Goal: Transaction & Acquisition: Purchase product/service

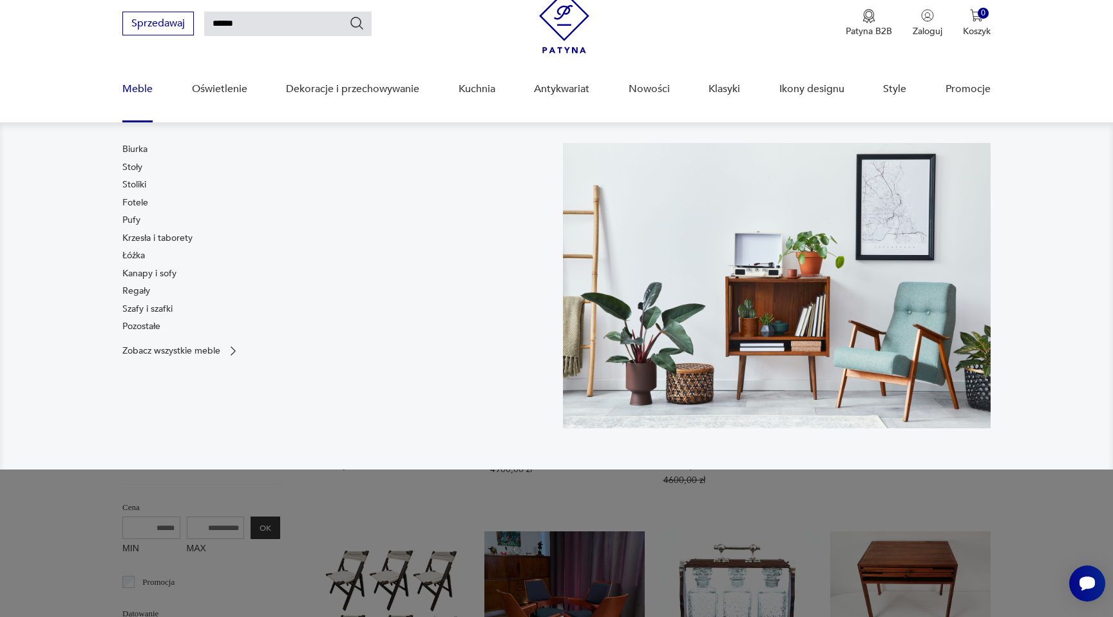
click at [144, 76] on link "Meble" at bounding box center [137, 89] width 30 height 50
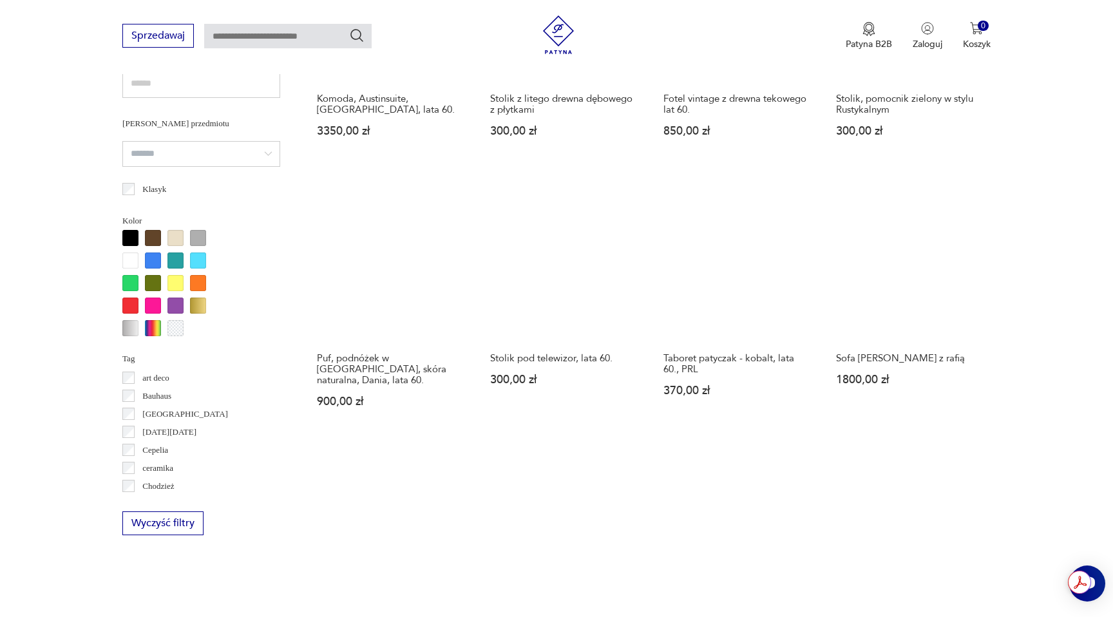
scroll to position [1028, 0]
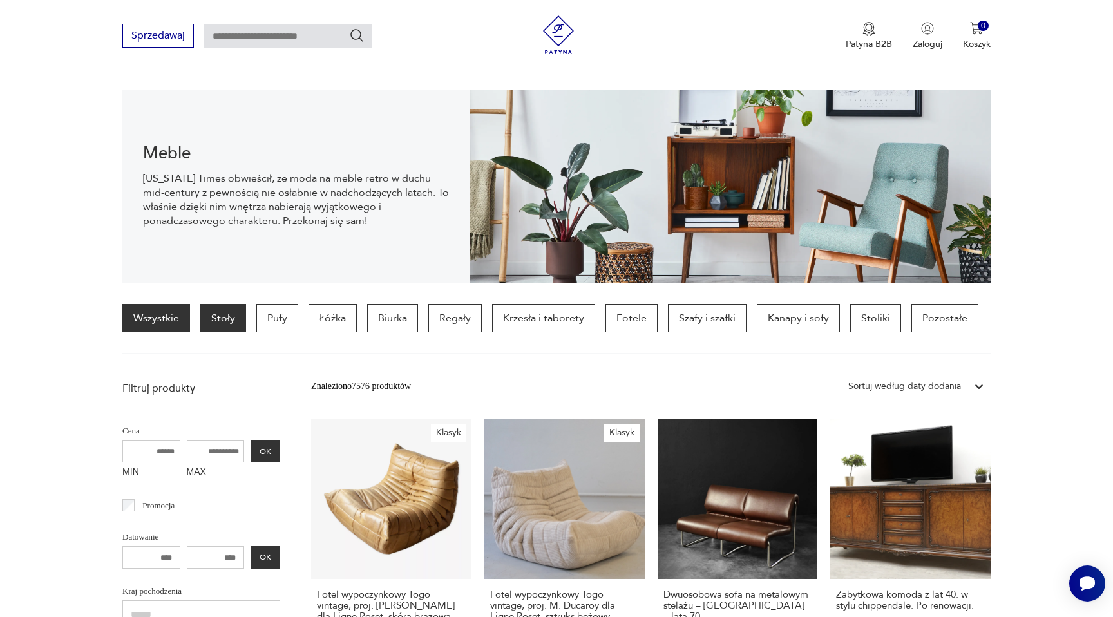
click at [227, 309] on p "Stoły" at bounding box center [223, 318] width 46 height 28
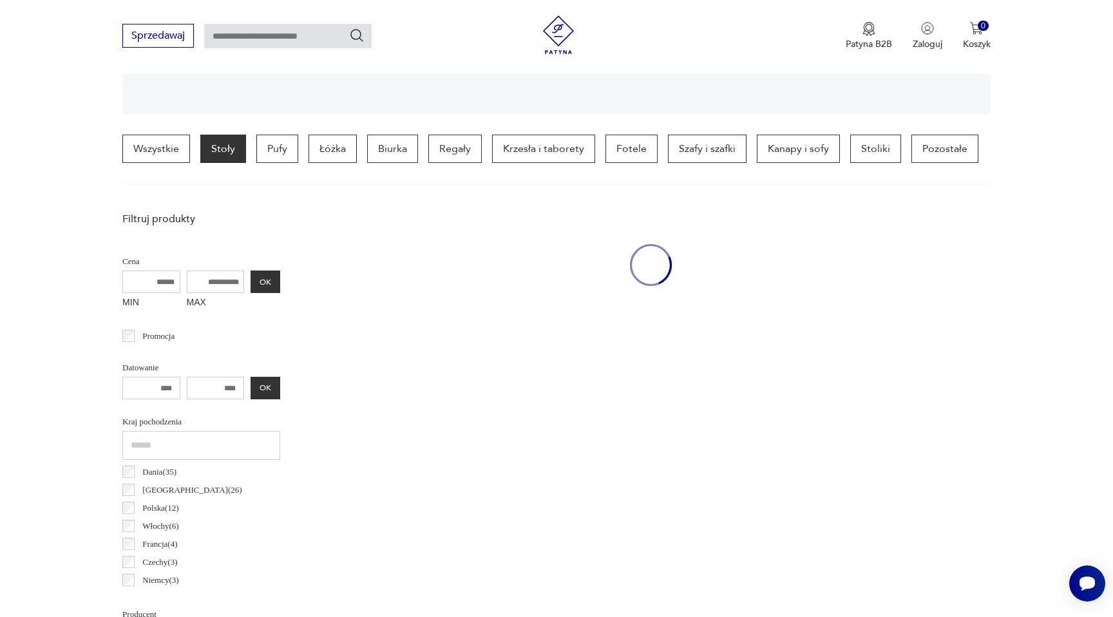
scroll to position [303, 0]
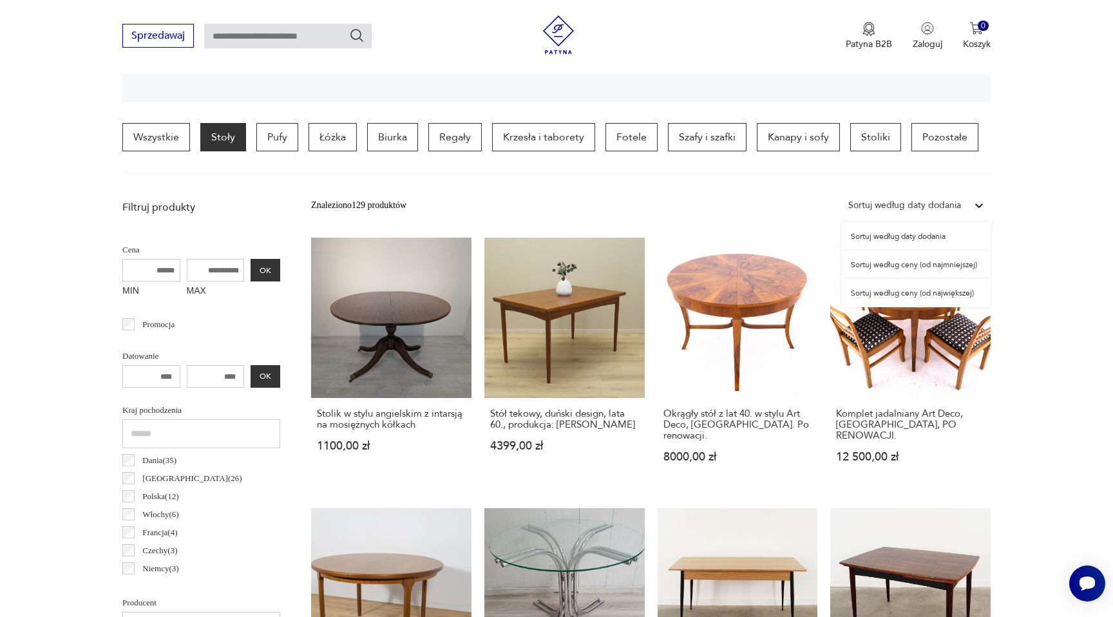
click at [903, 202] on div "Sortuj według daty dodania" at bounding box center [904, 205] width 113 height 14
click at [903, 294] on div "Sortuj według ceny (od największej)" at bounding box center [916, 293] width 149 height 28
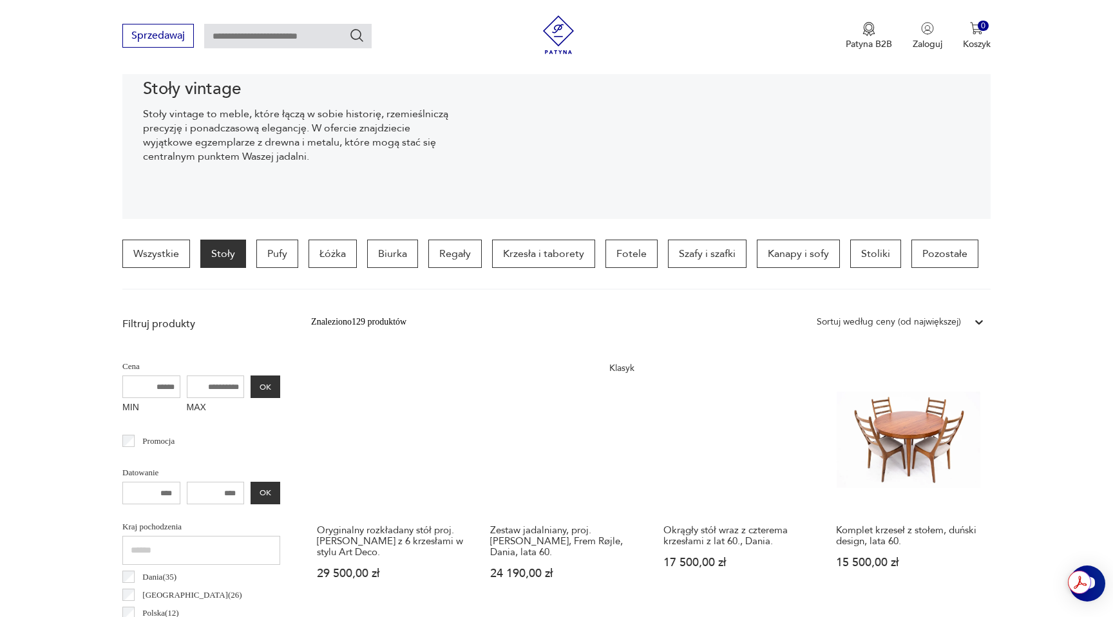
scroll to position [185, 0]
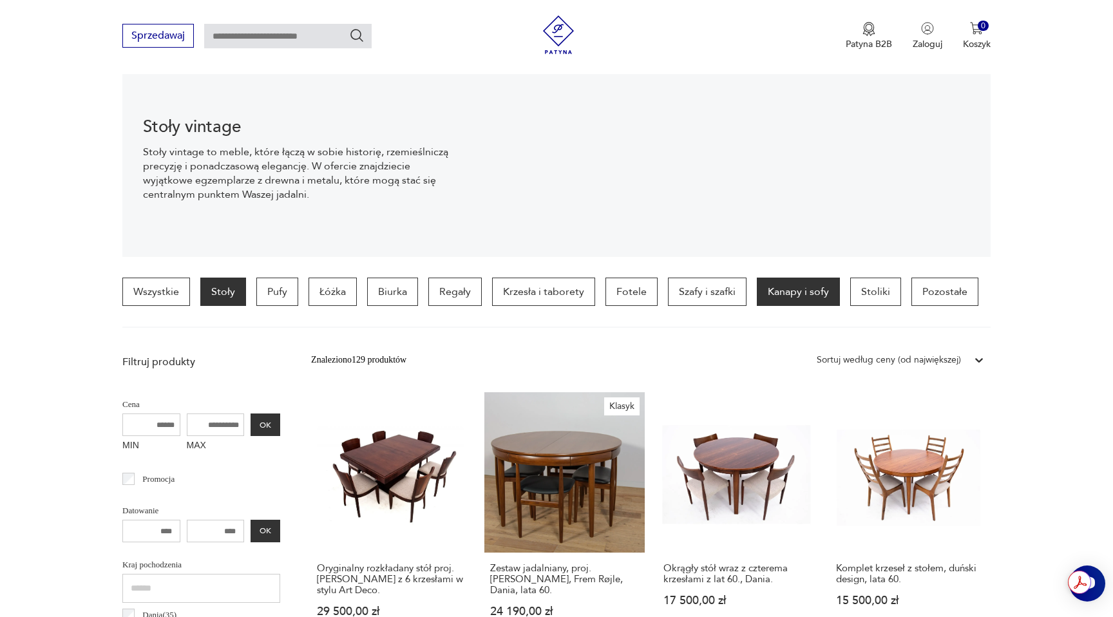
click at [805, 283] on p "Kanapy i sofy" at bounding box center [798, 292] width 83 height 28
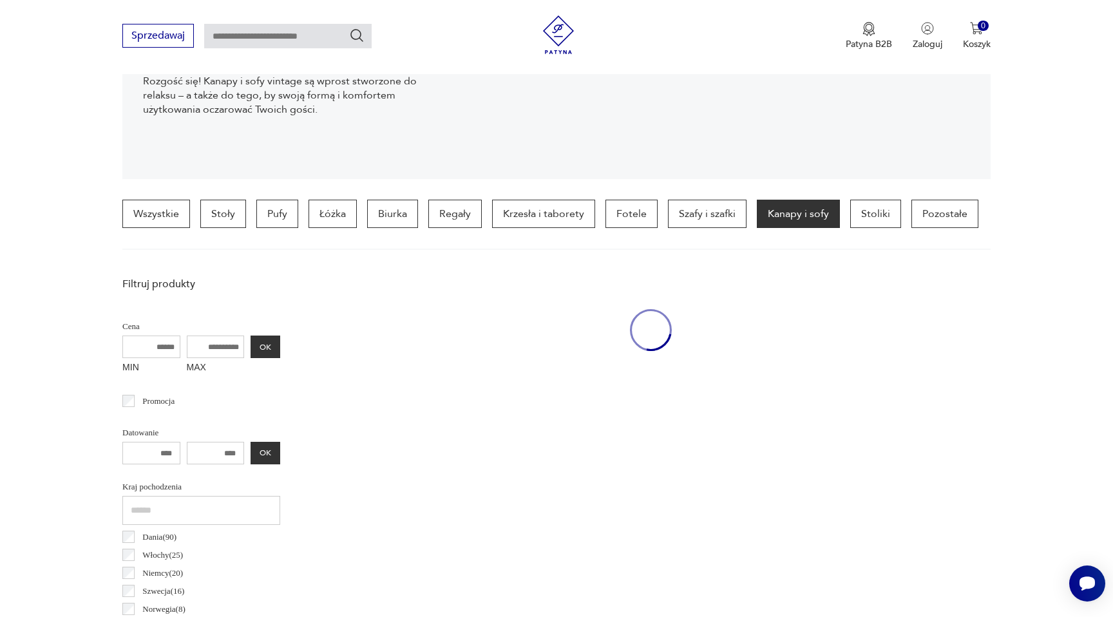
scroll to position [303, 0]
